Goal: Find specific page/section

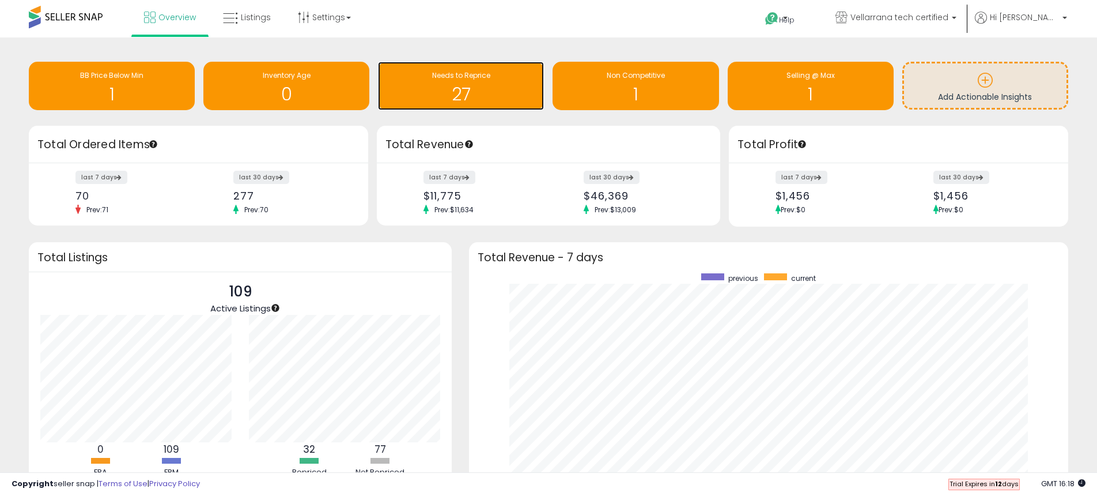
click at [454, 104] on h1 "27" at bounding box center [461, 94] width 154 height 19
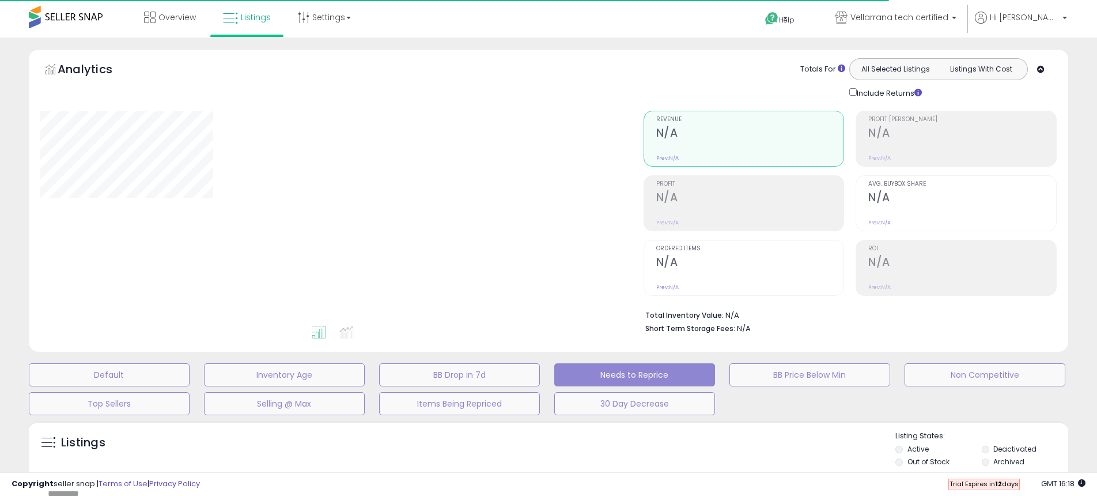
select select "**"
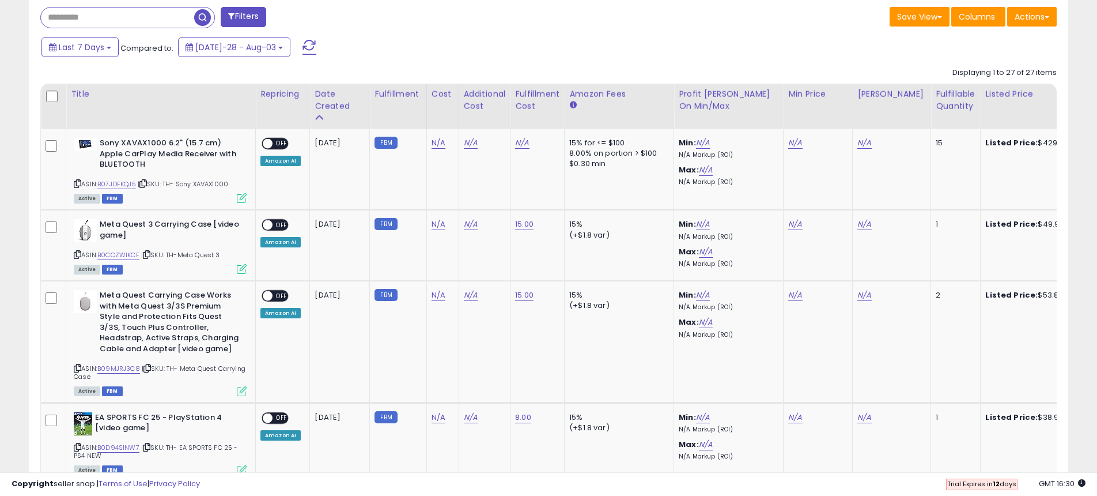
scroll to position [477, 0]
